Goal: Task Accomplishment & Management: Manage account settings

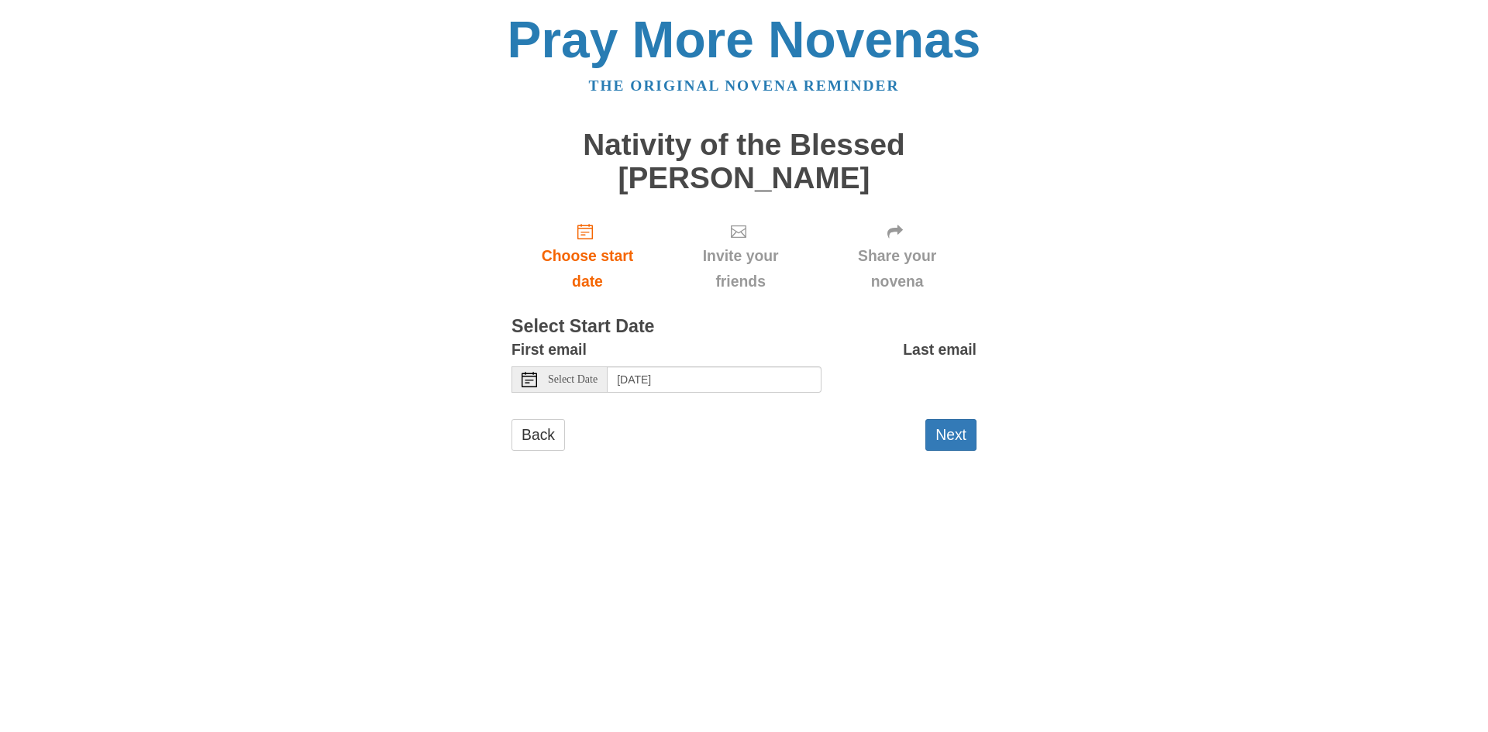
click at [539, 382] on div "Select Date" at bounding box center [559, 380] width 96 height 26
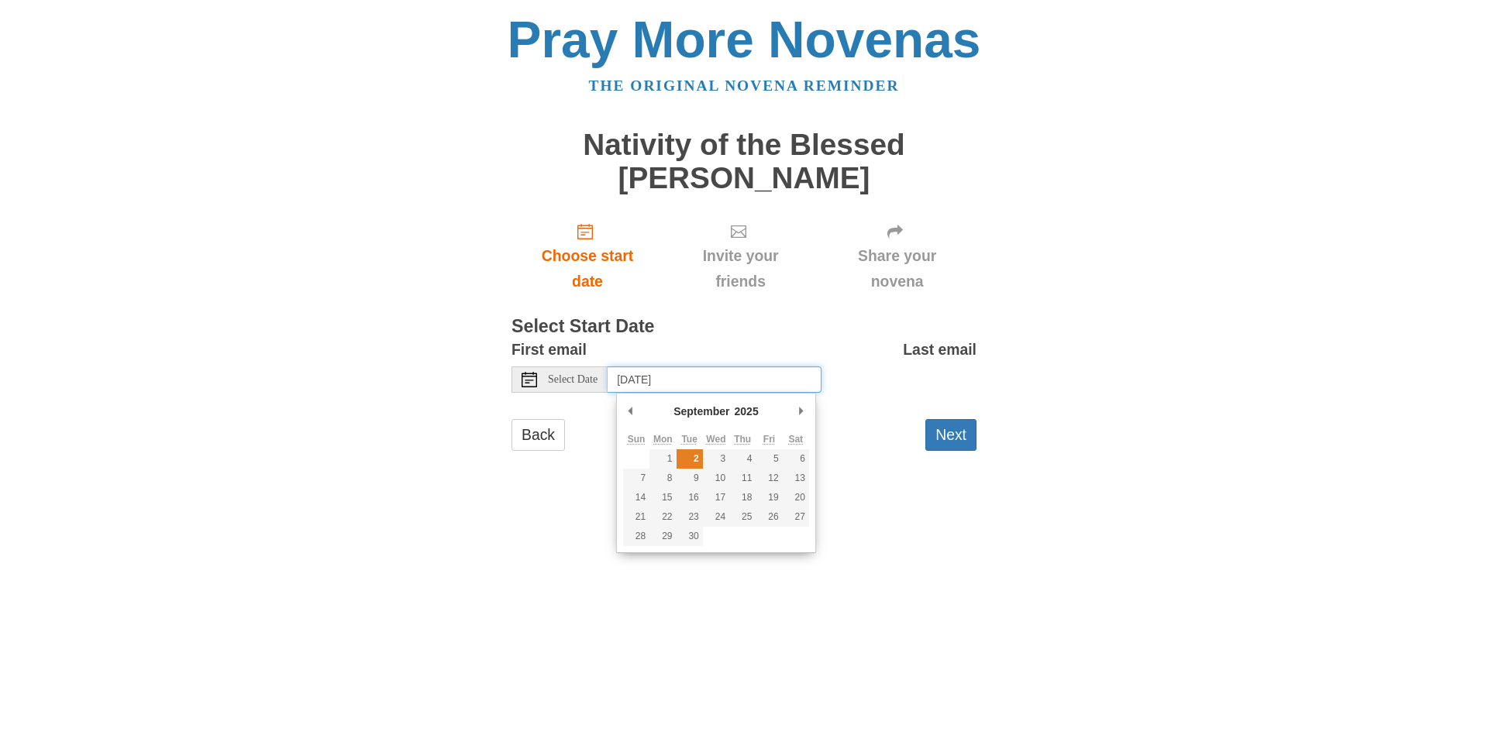
type input "Tuesday, September 2nd"
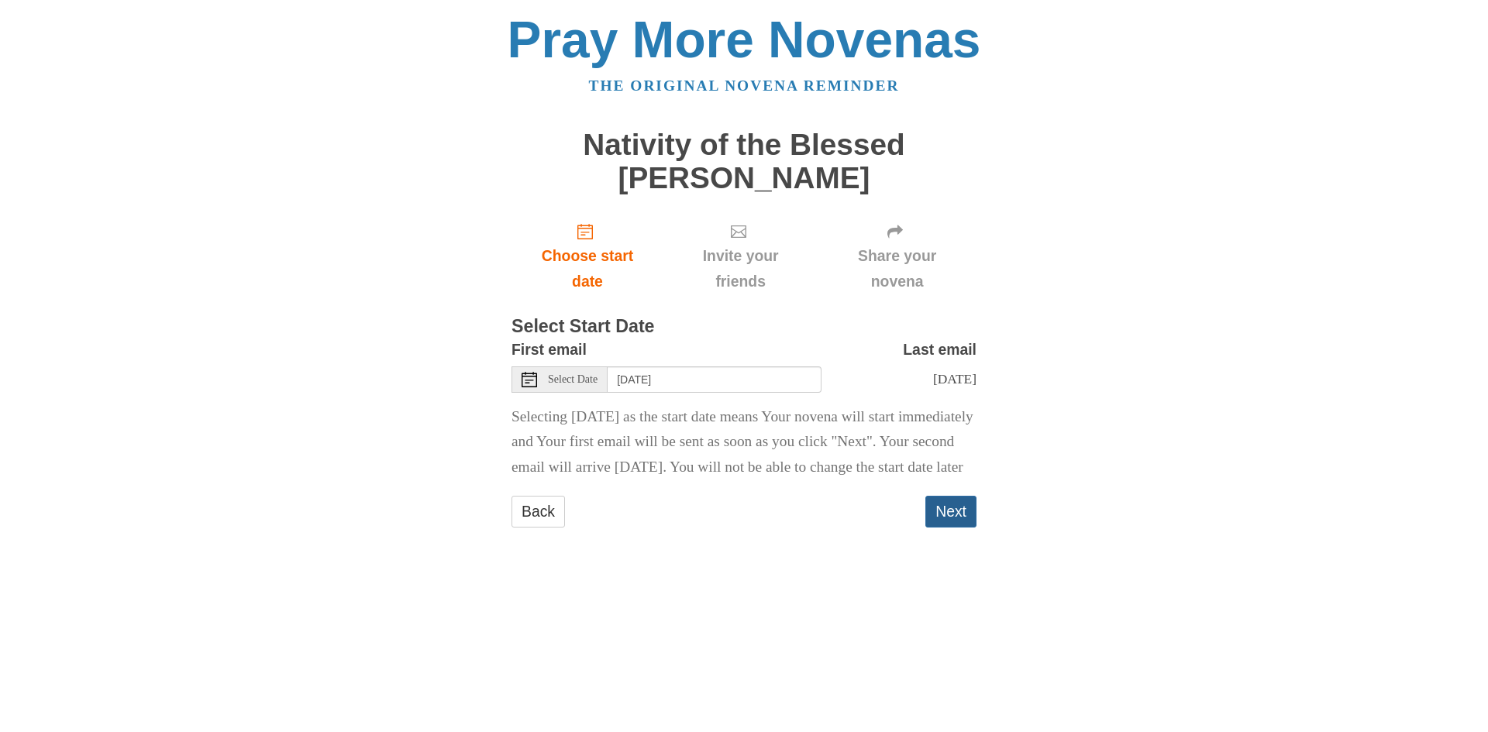
click at [943, 528] on button "Next" at bounding box center [950, 512] width 51 height 32
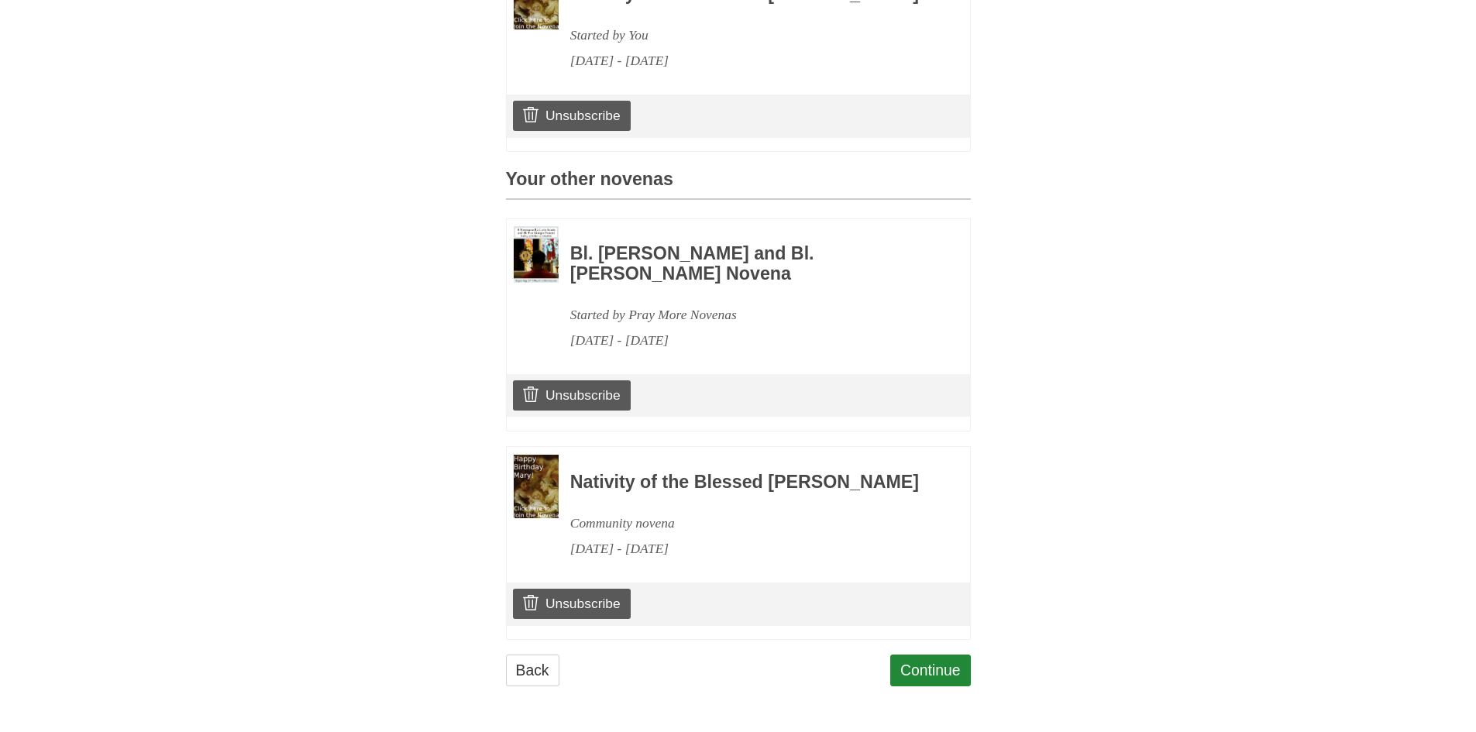
scroll to position [621, 0]
click at [593, 598] on link "Unsubscribe" at bounding box center [571, 603] width 117 height 29
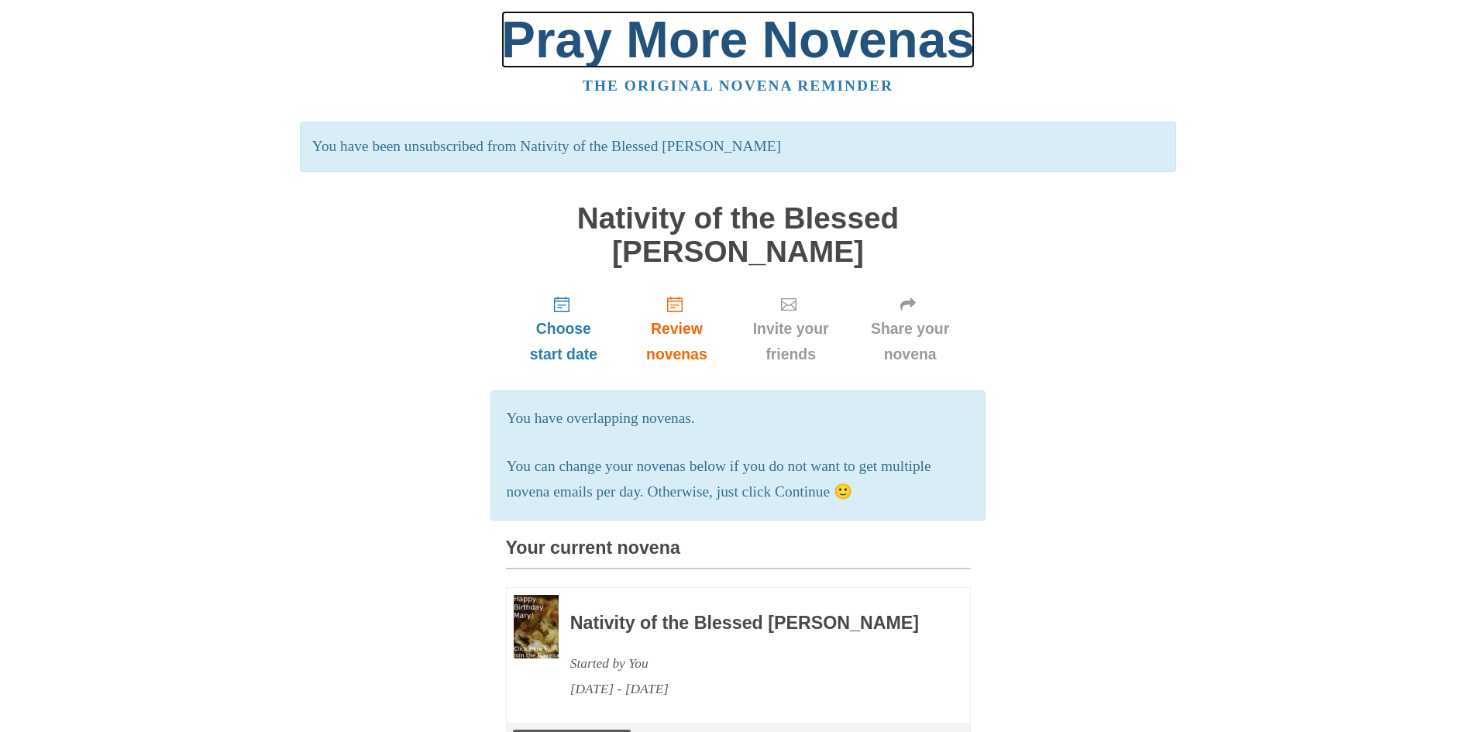
click at [701, 42] on link "Pray More Novenas" at bounding box center [737, 39] width 473 height 57
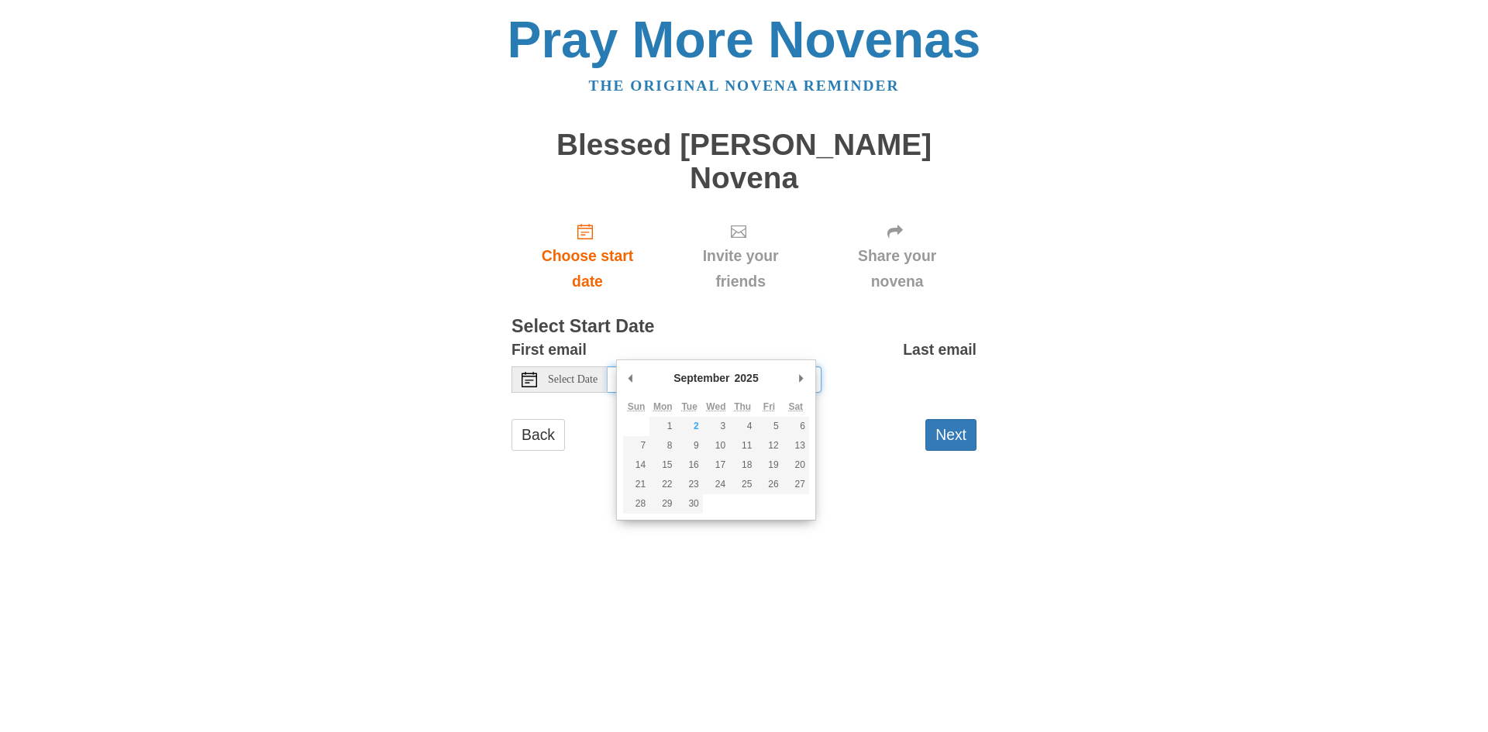
click at [666, 367] on input "Wednesday, September 3rd, 2025" at bounding box center [715, 380] width 214 height 26
type input "Tuesday, September 2nd"
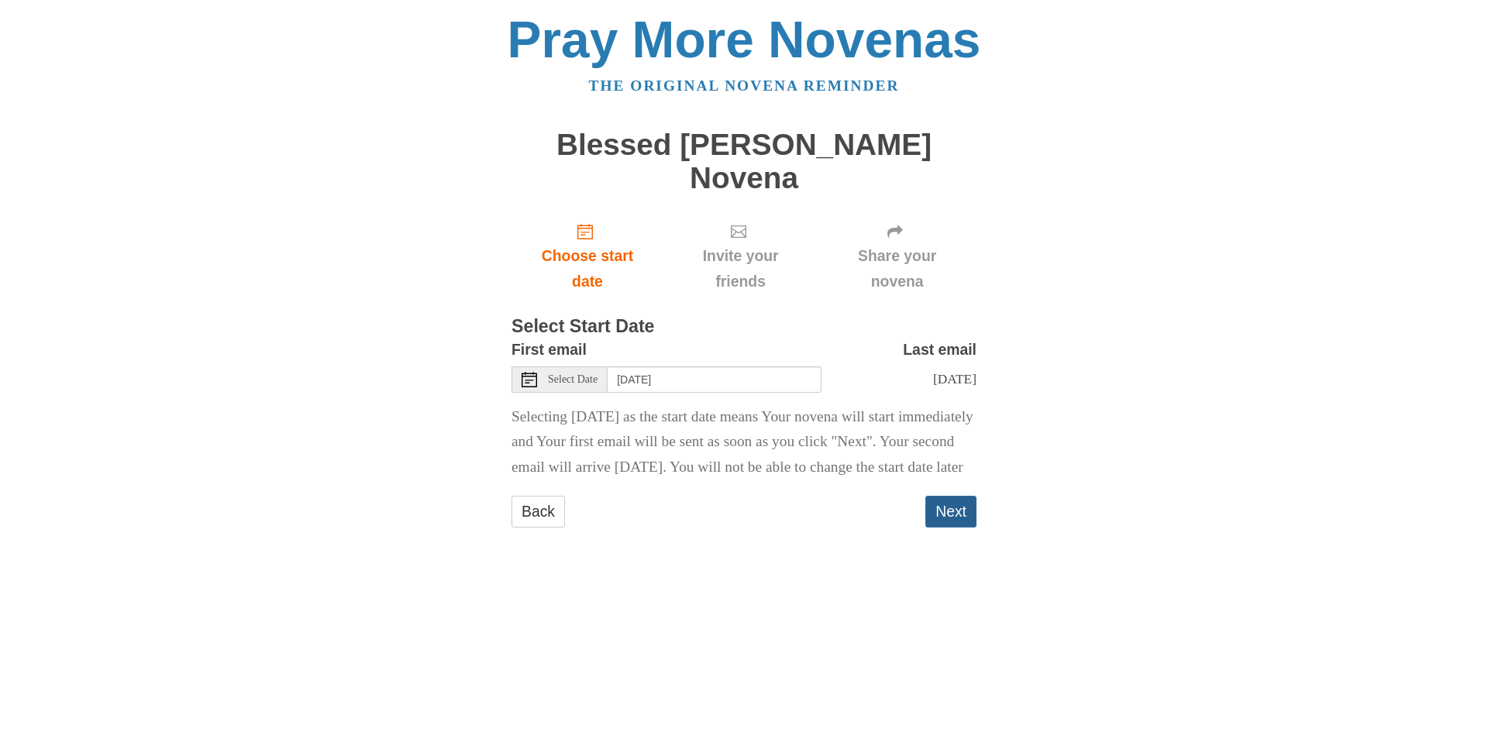
click at [955, 520] on button "Next" at bounding box center [950, 512] width 51 height 32
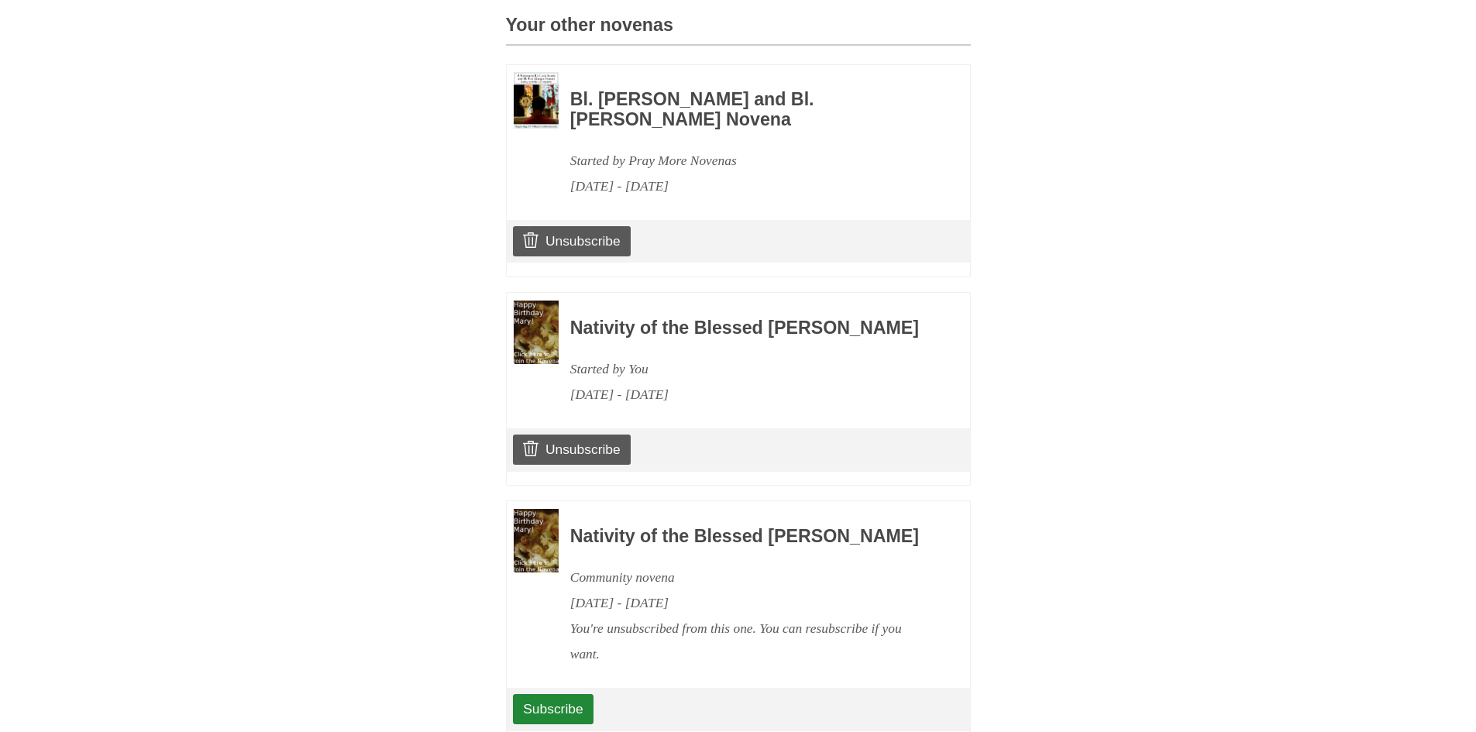
scroll to position [615, 0]
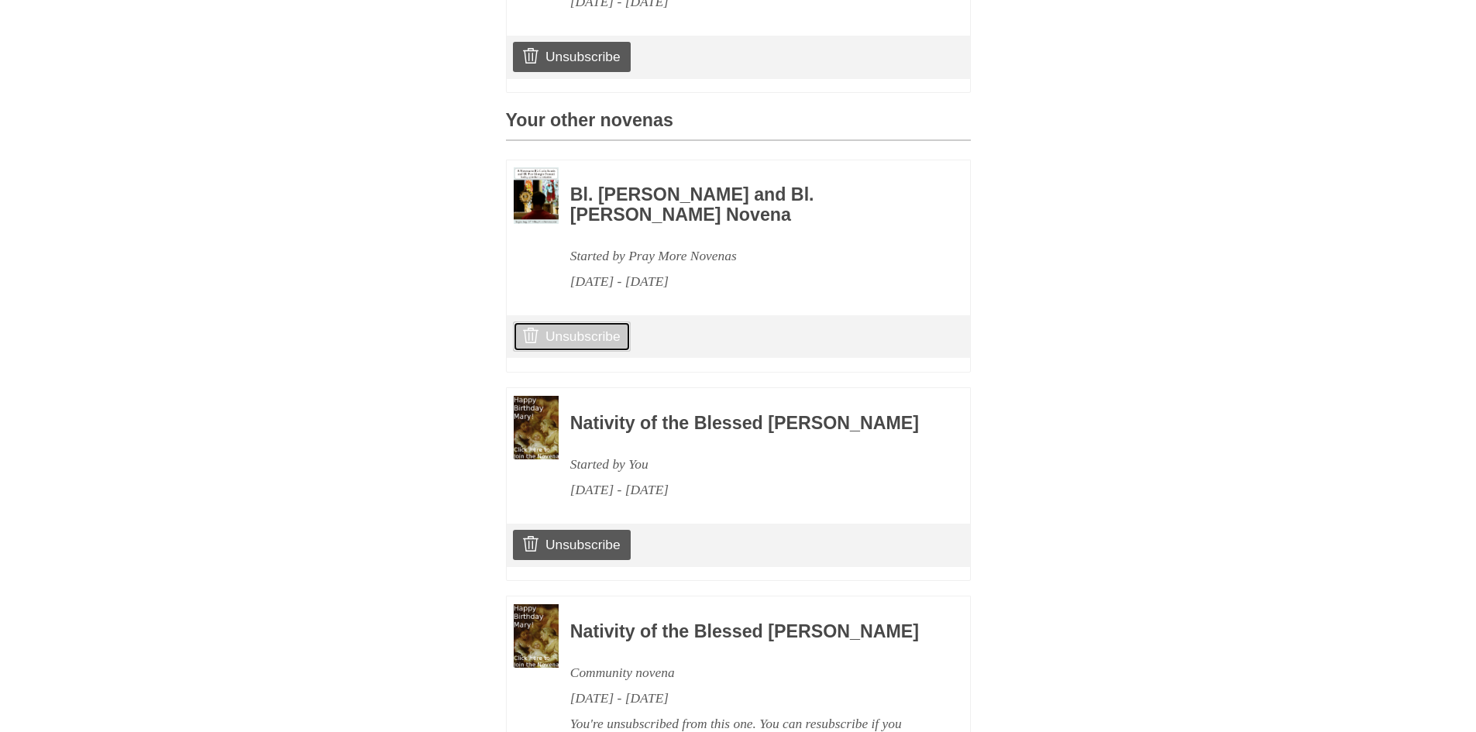
click at [605, 327] on link "Unsubscribe" at bounding box center [571, 336] width 117 height 29
